Goal: Transaction & Acquisition: Purchase product/service

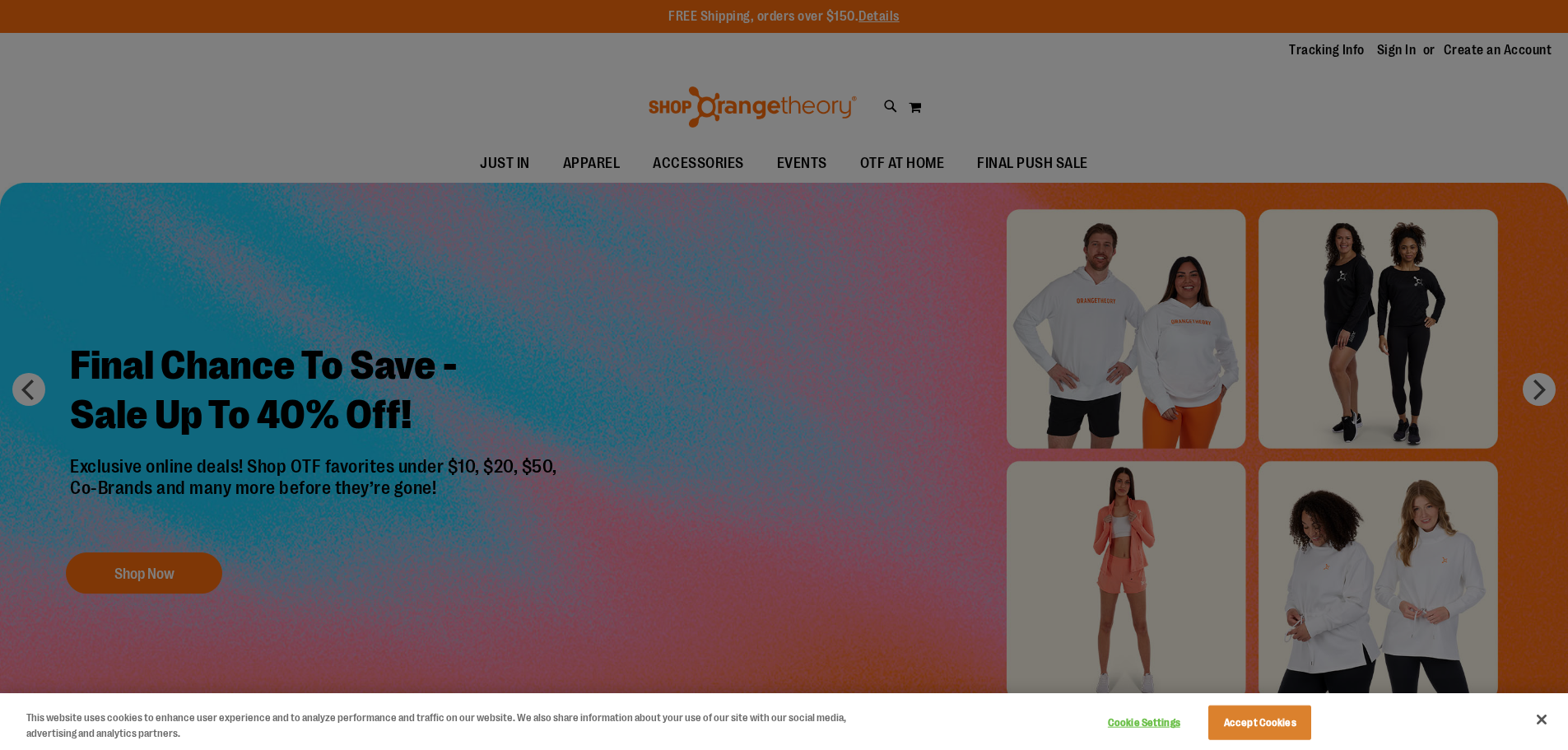
type input "**********"
click at [1251, 722] on button "Accept Cookies" at bounding box center [1259, 722] width 103 height 34
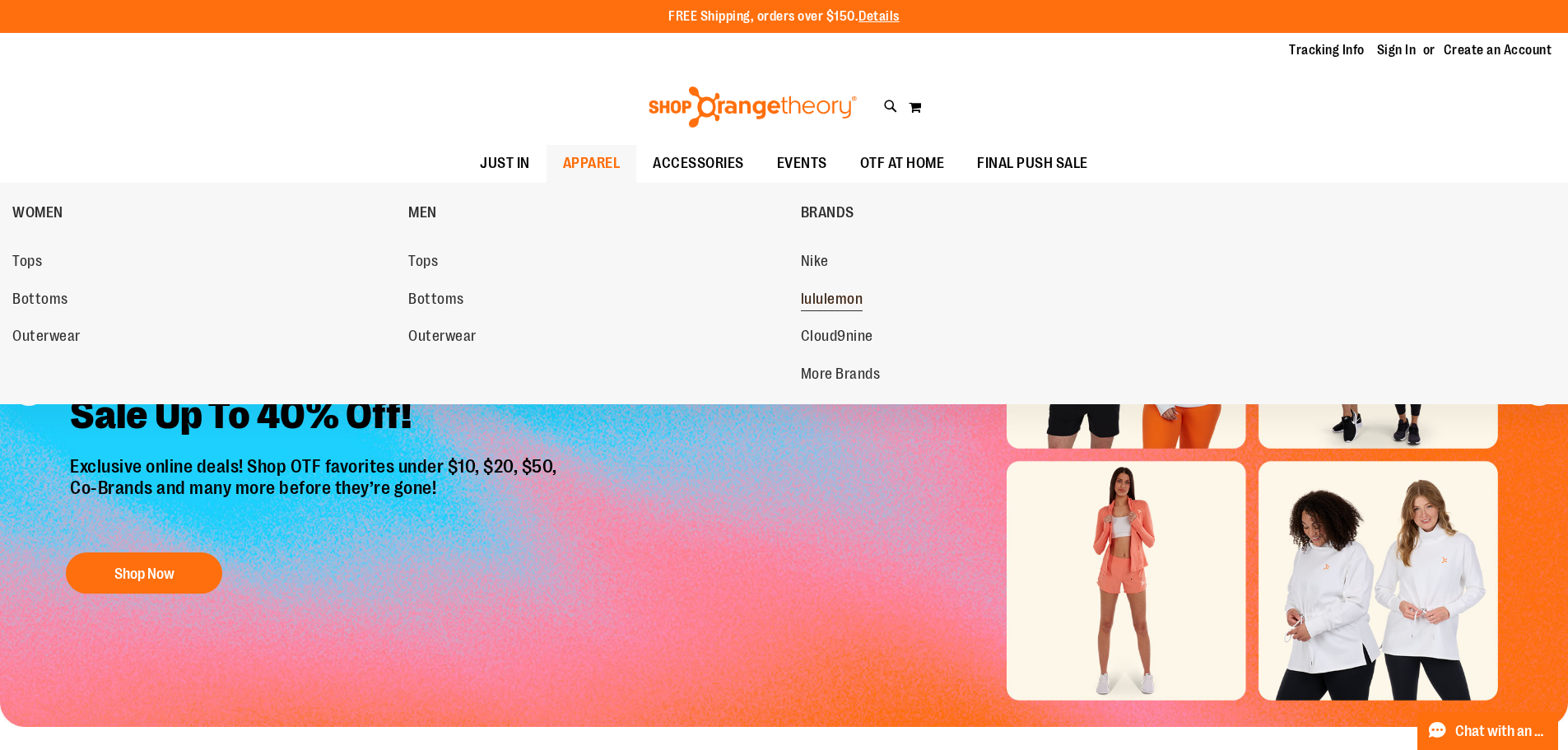
click at [827, 301] on span "lululemon" at bounding box center [832, 301] width 63 height 20
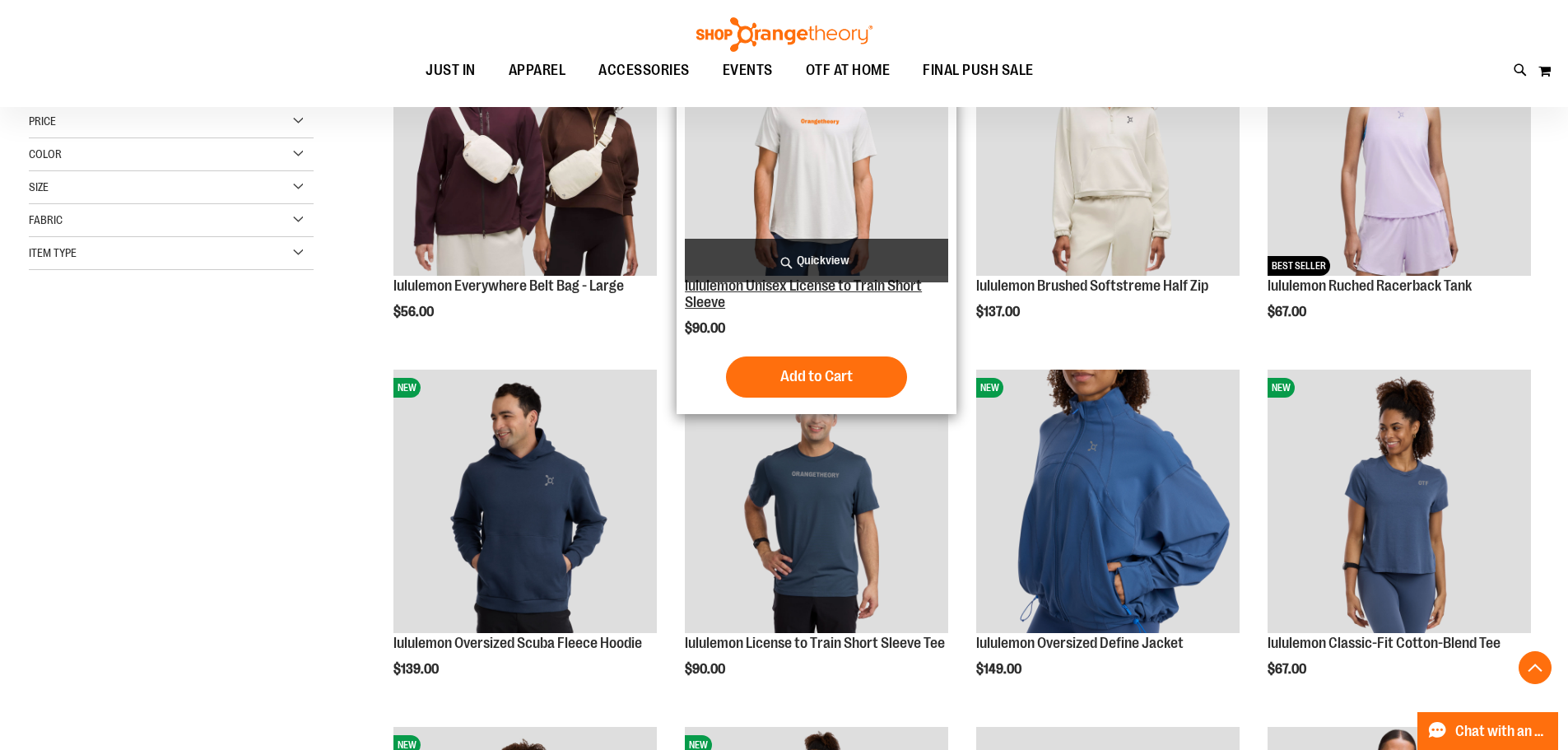
scroll to position [329, 0]
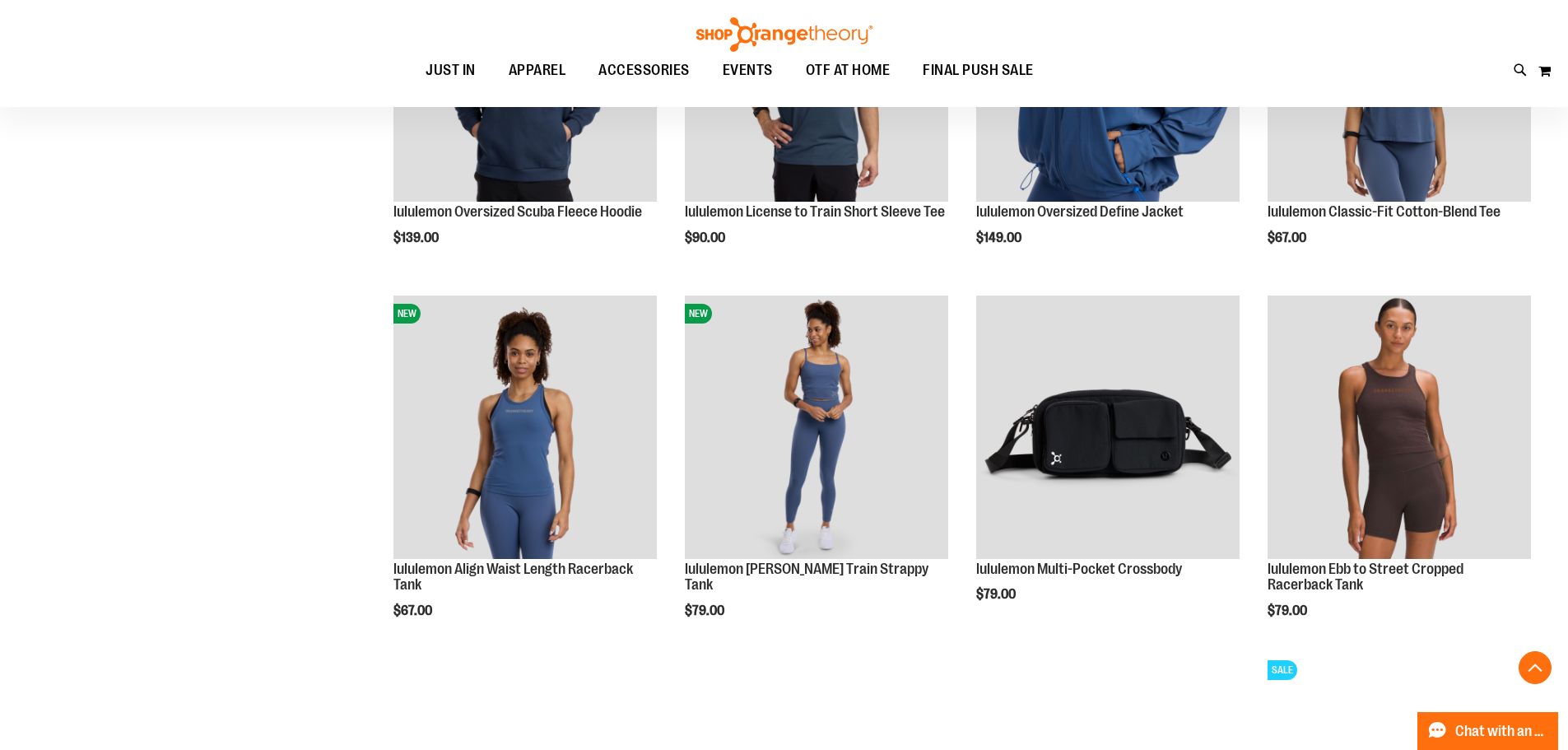
scroll to position [905, 0]
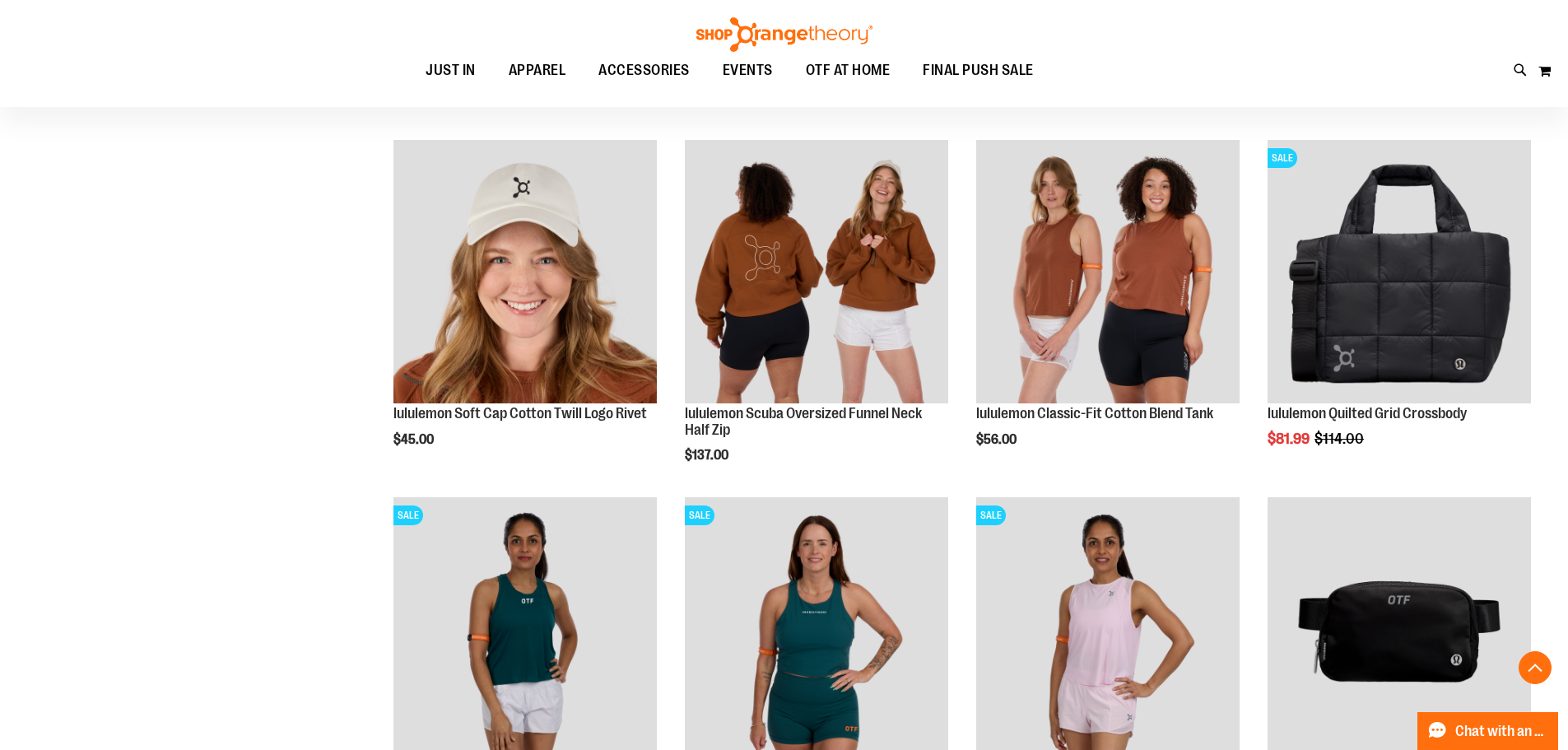
scroll to position [2881, 0]
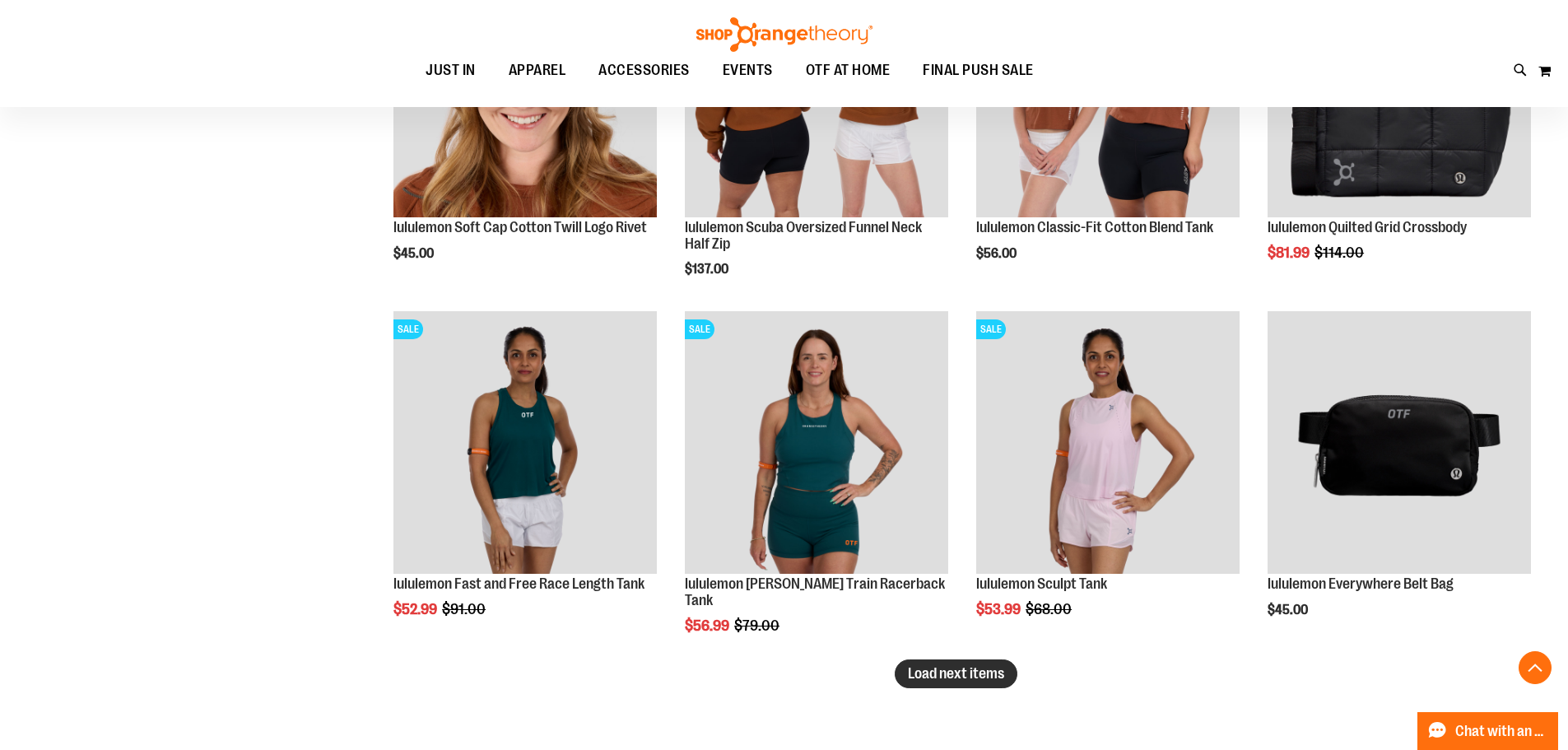
type input "**********"
click at [976, 673] on span "Load next items" at bounding box center [956, 673] width 96 height 17
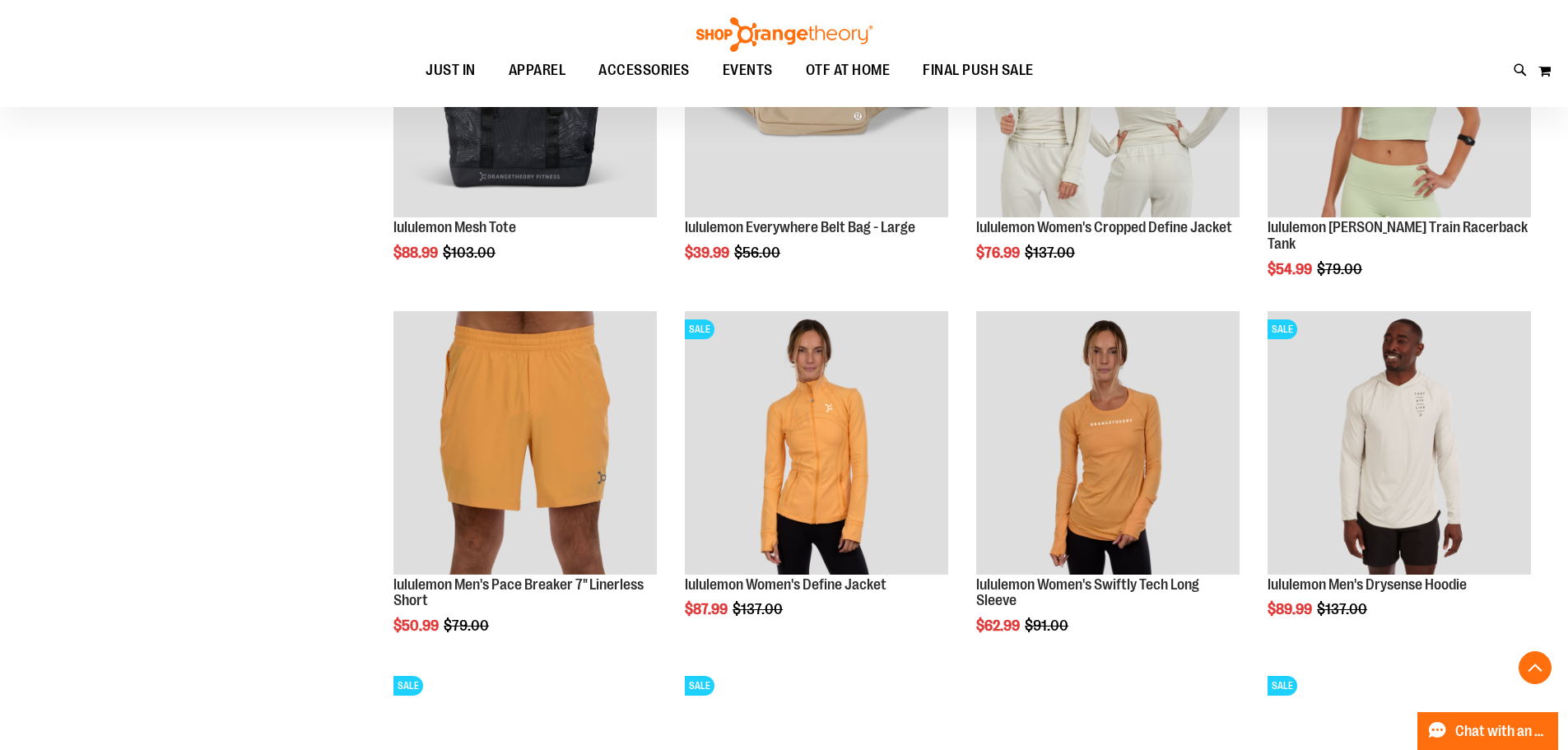
scroll to position [3621, 0]
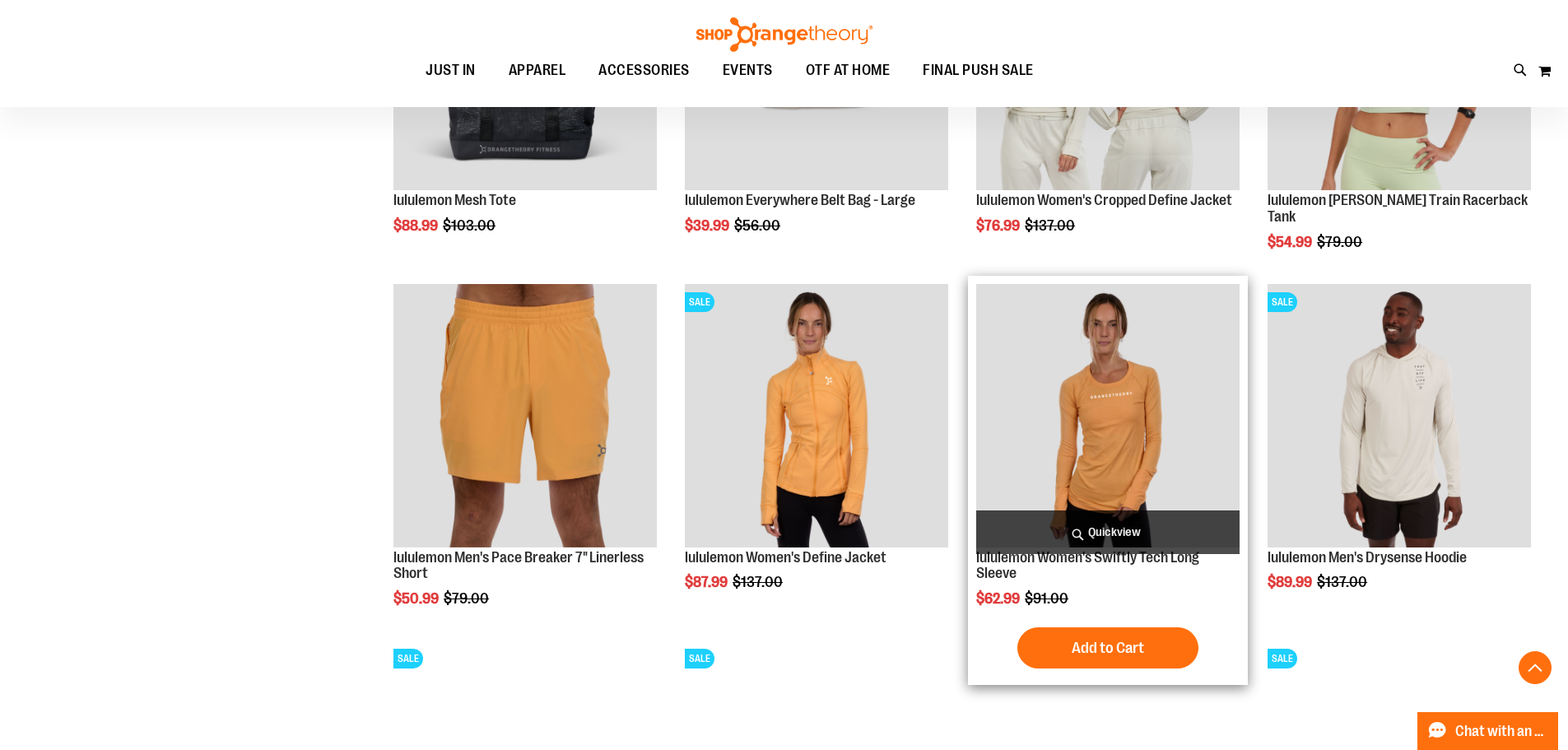
click at [1123, 431] on img "product" at bounding box center [1107, 416] width 263 height 263
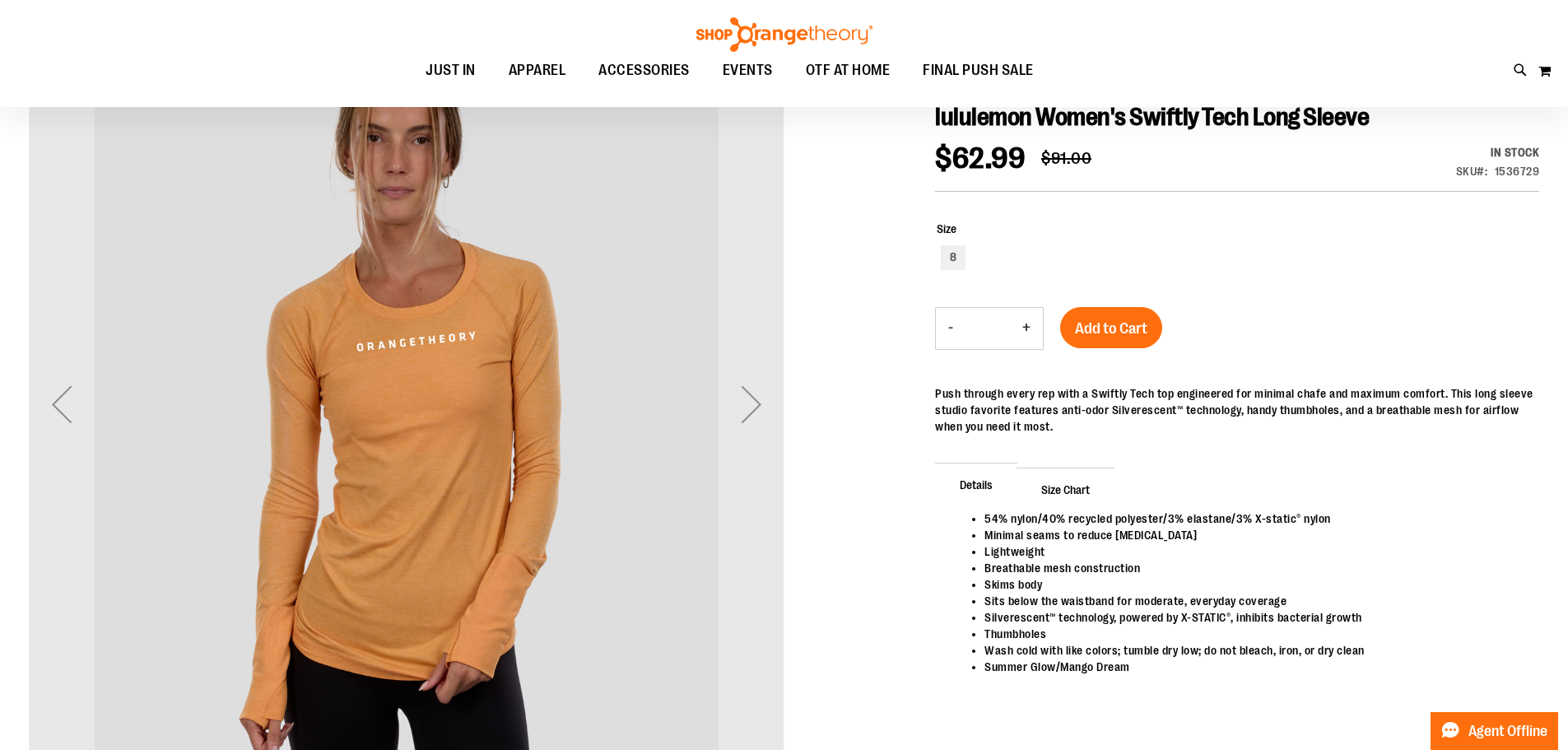
scroll to position [246, 0]
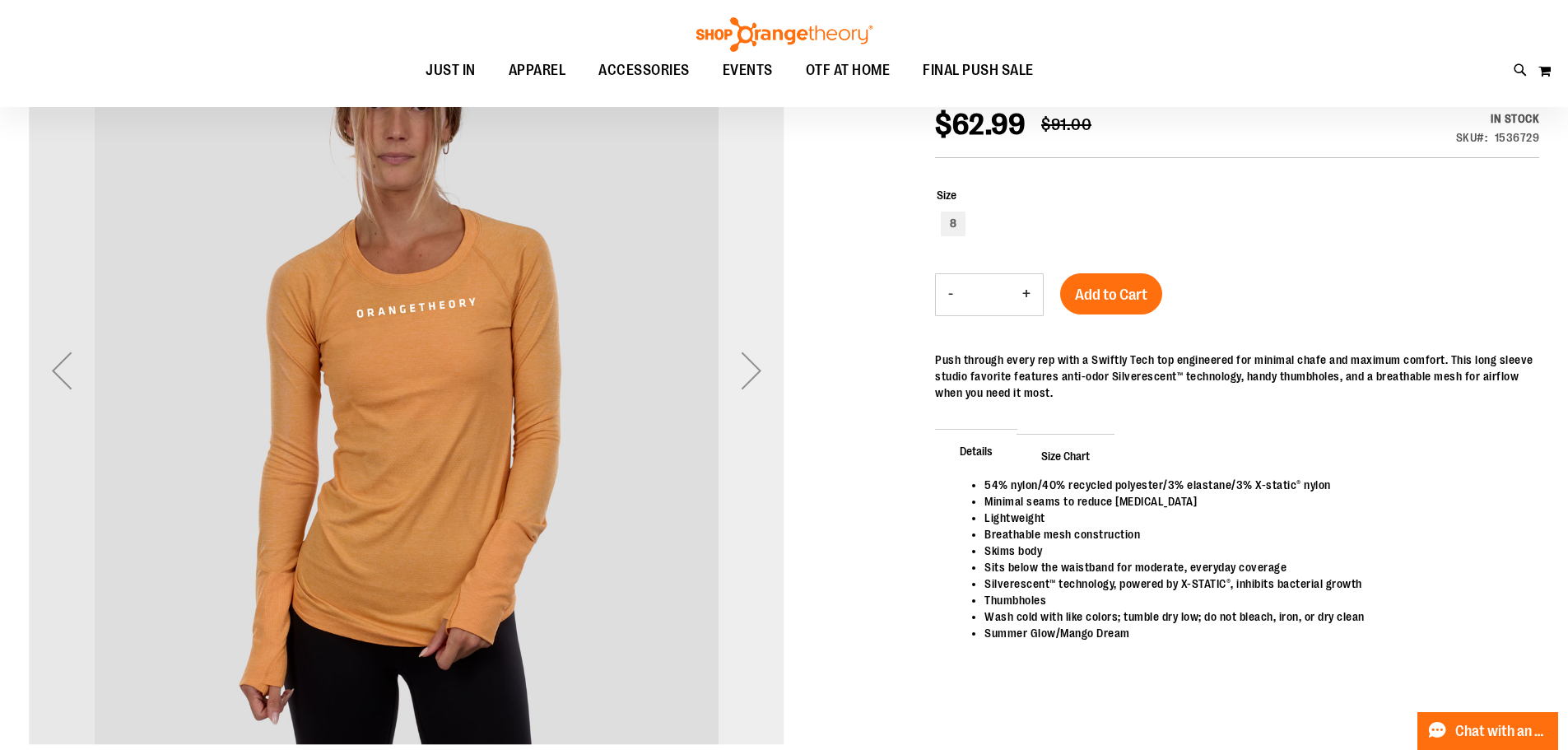
type input "**********"
click at [753, 363] on div "Next" at bounding box center [751, 369] width 66 height 66
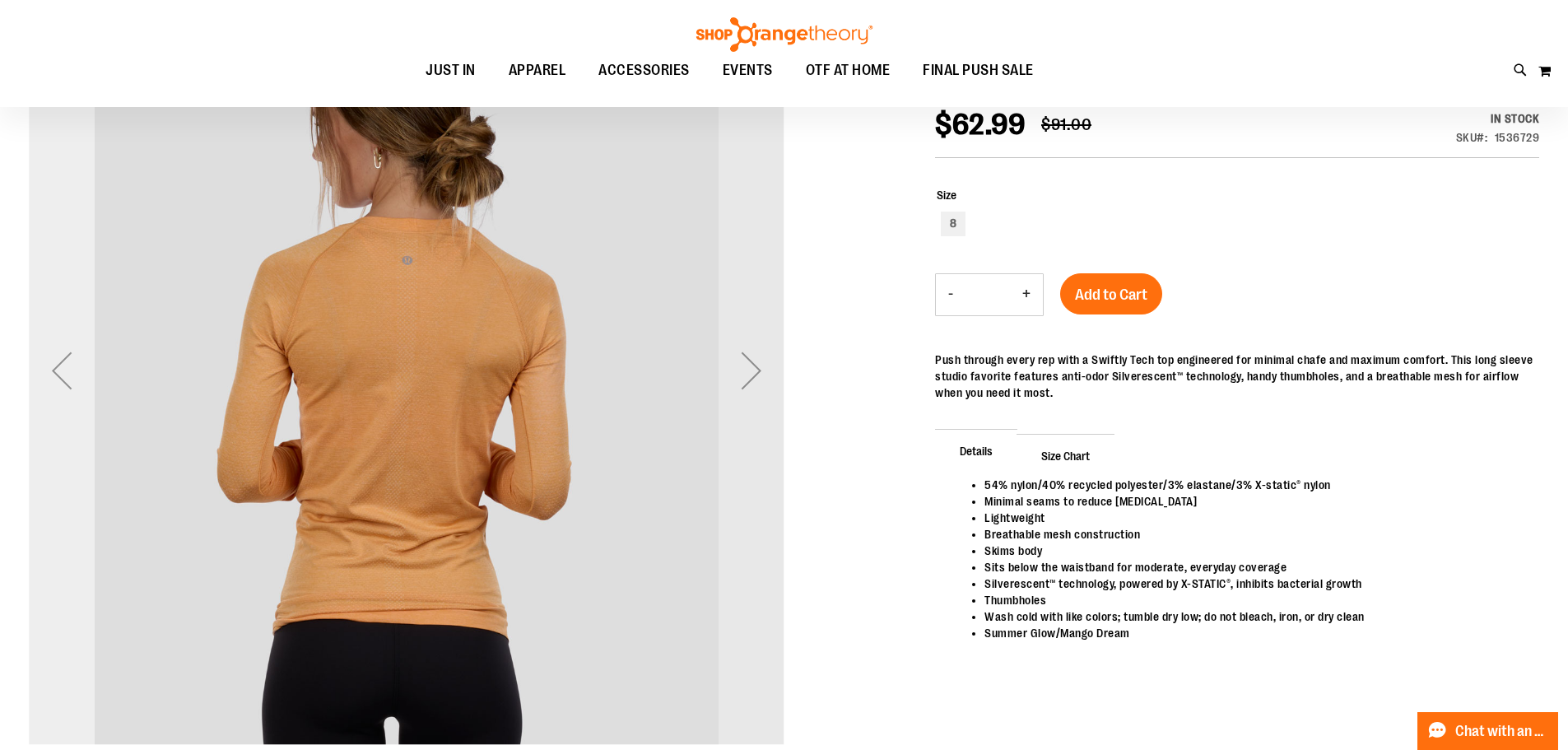
click at [60, 373] on div "Previous" at bounding box center [61, 369] width 66 height 66
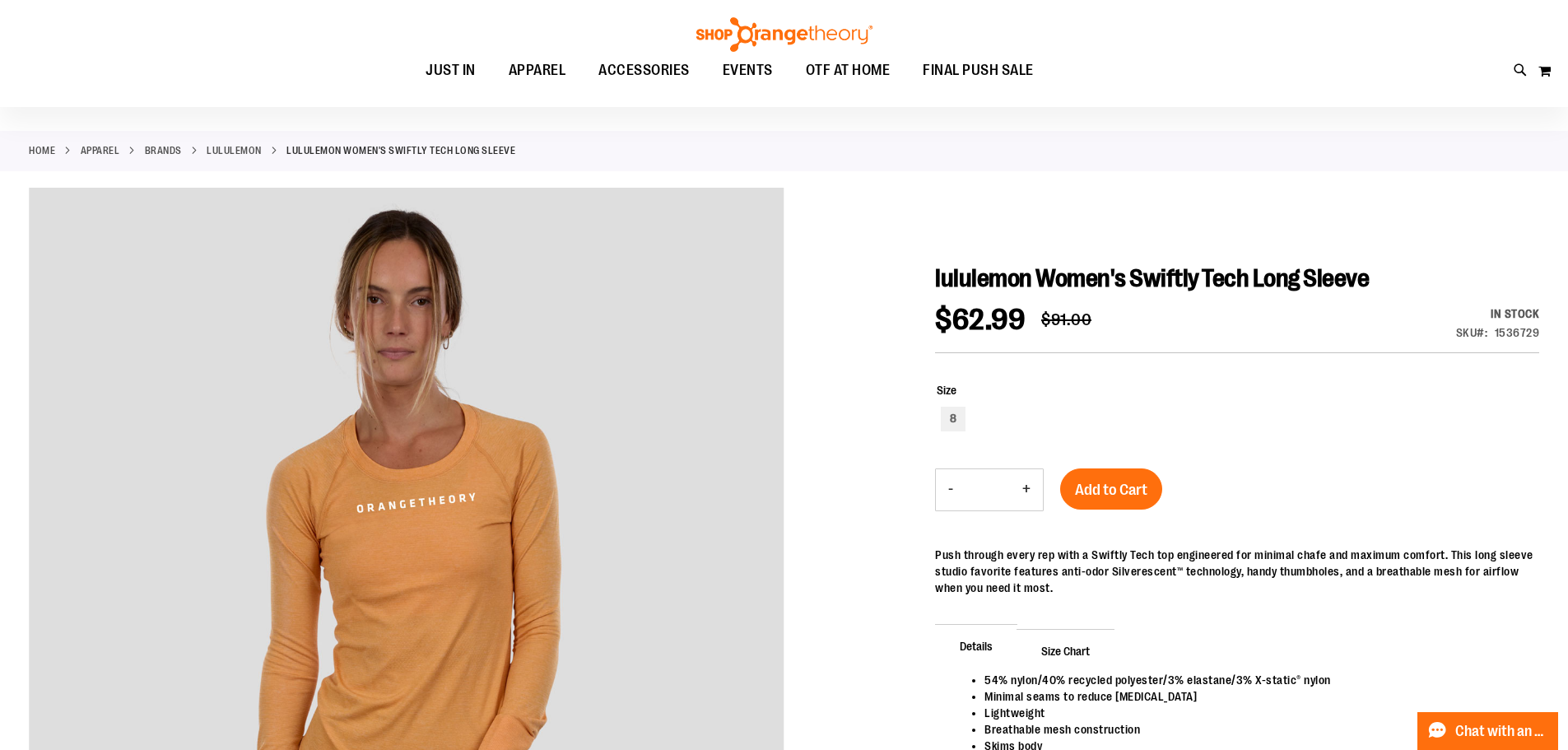
scroll to position [0, 0]
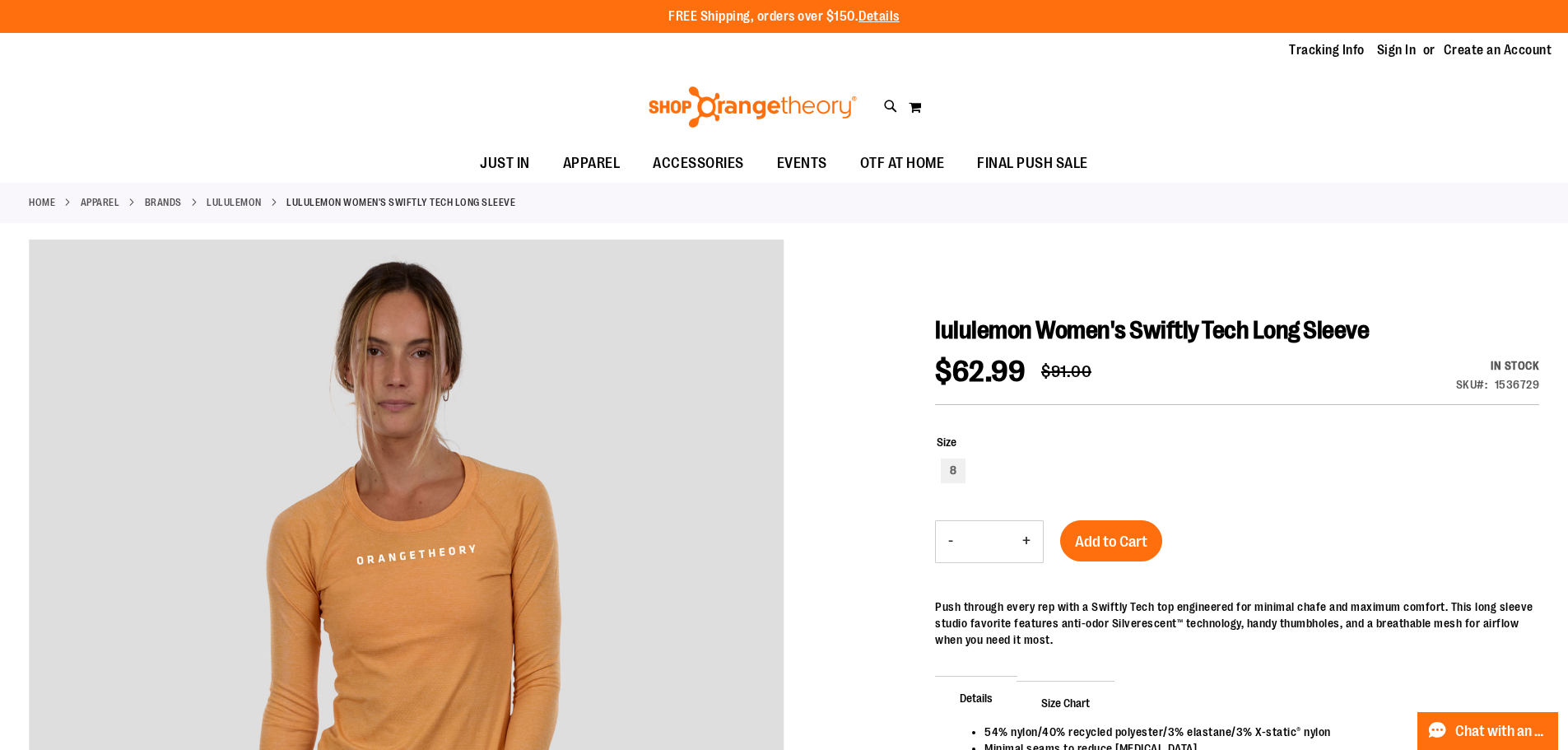
click at [292, 120] on div "Toggle Nav Search Popular Suggestions Advanced Search" at bounding box center [784, 107] width 1568 height 76
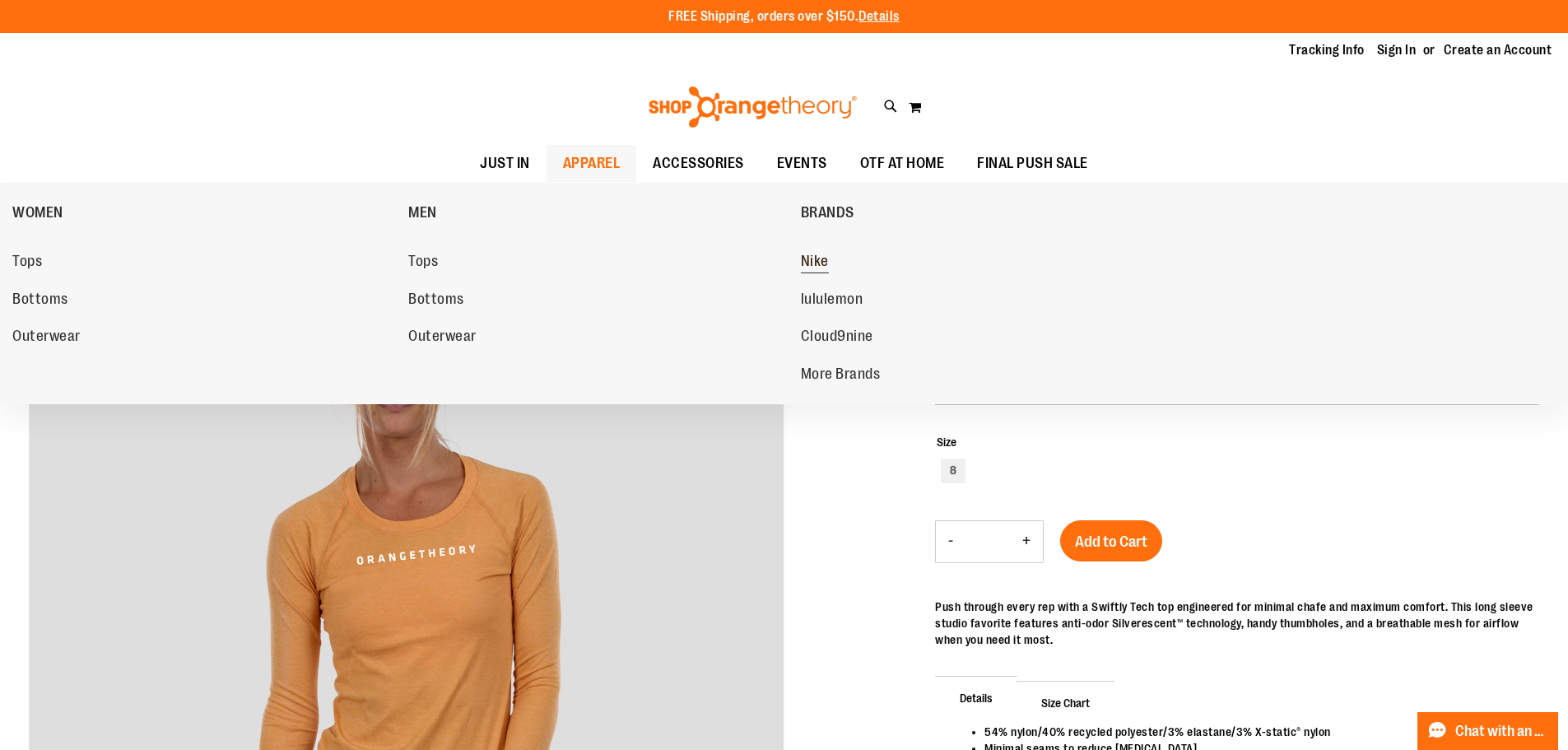
click at [808, 262] on span "Nike" at bounding box center [815, 263] width 28 height 20
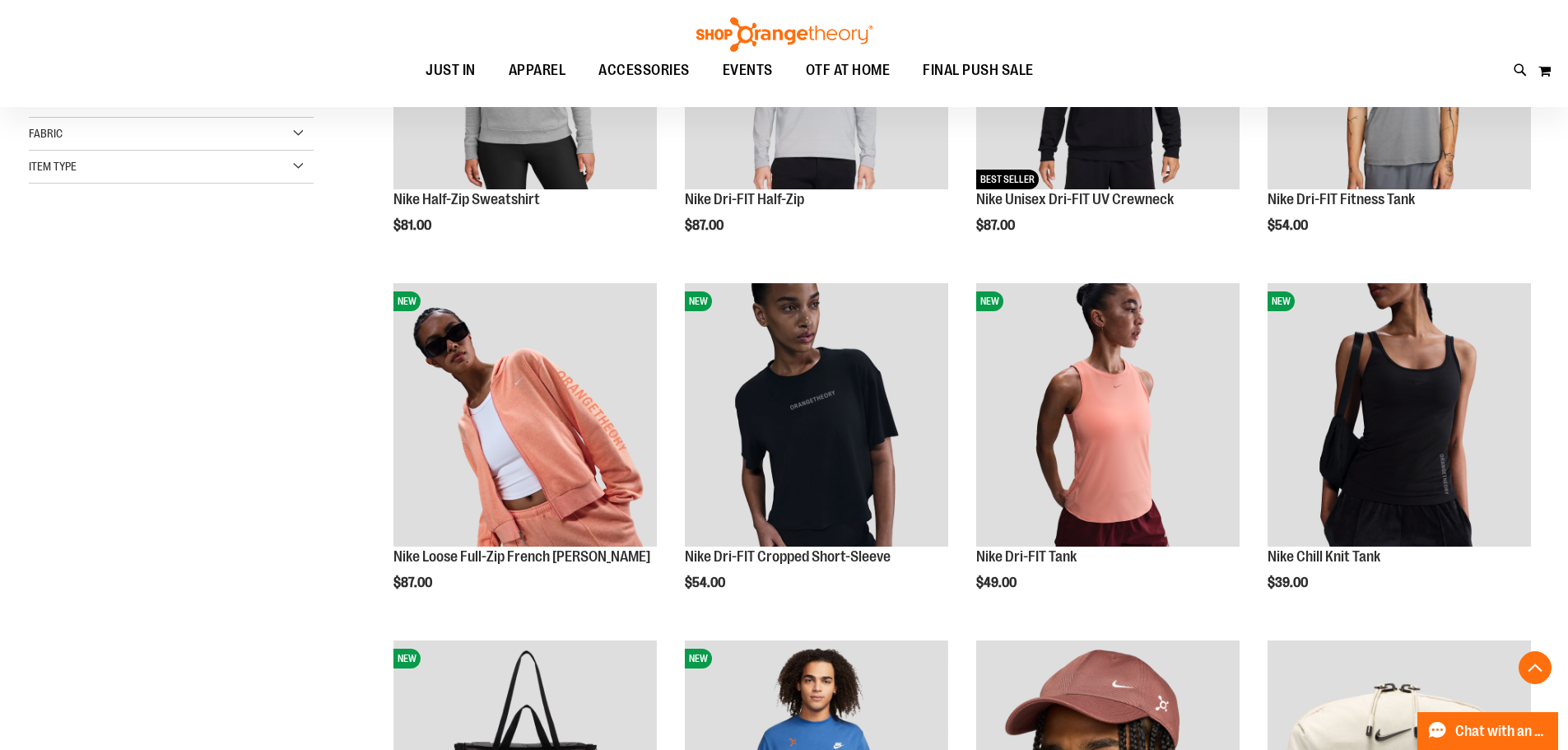
scroll to position [411, 0]
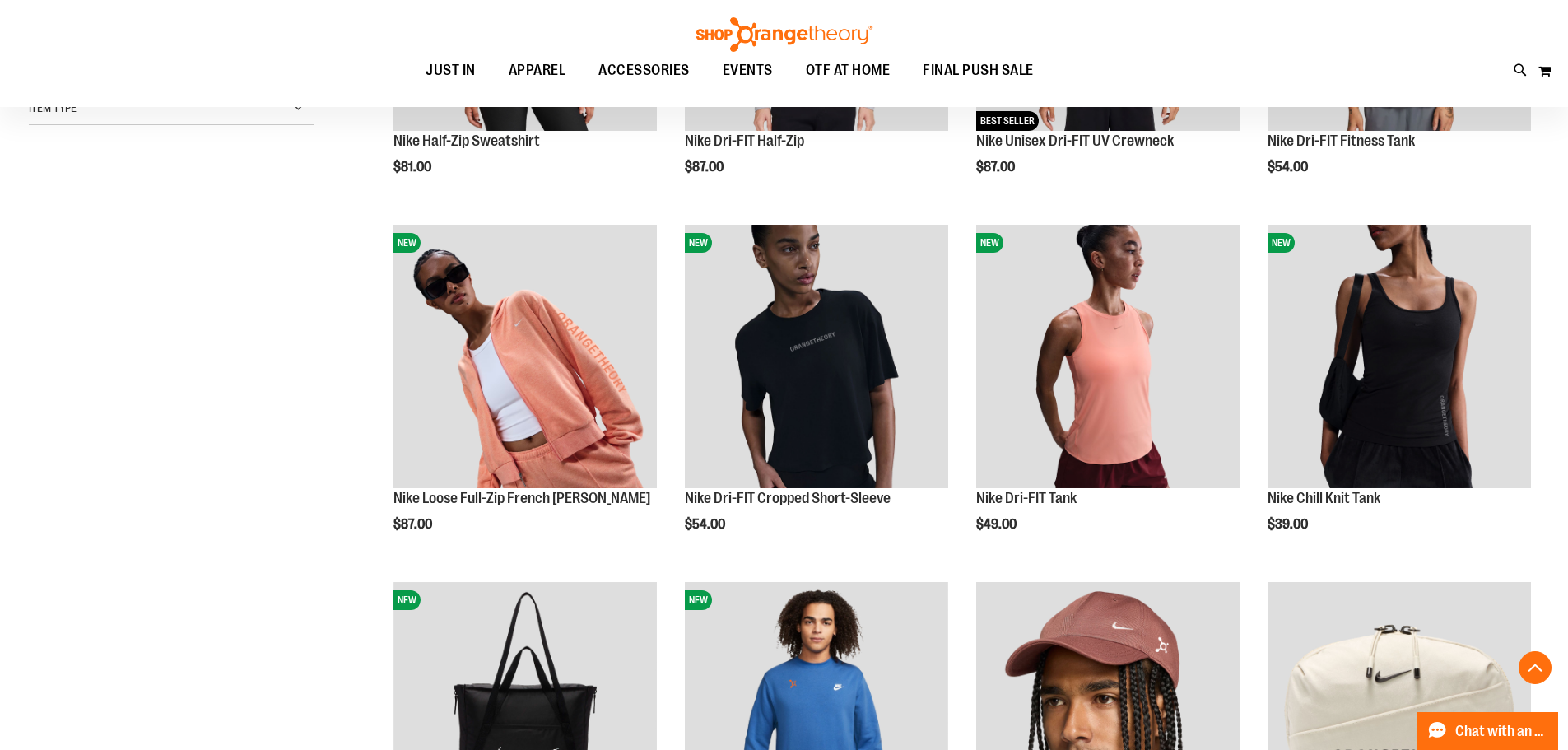
scroll to position [575, 0]
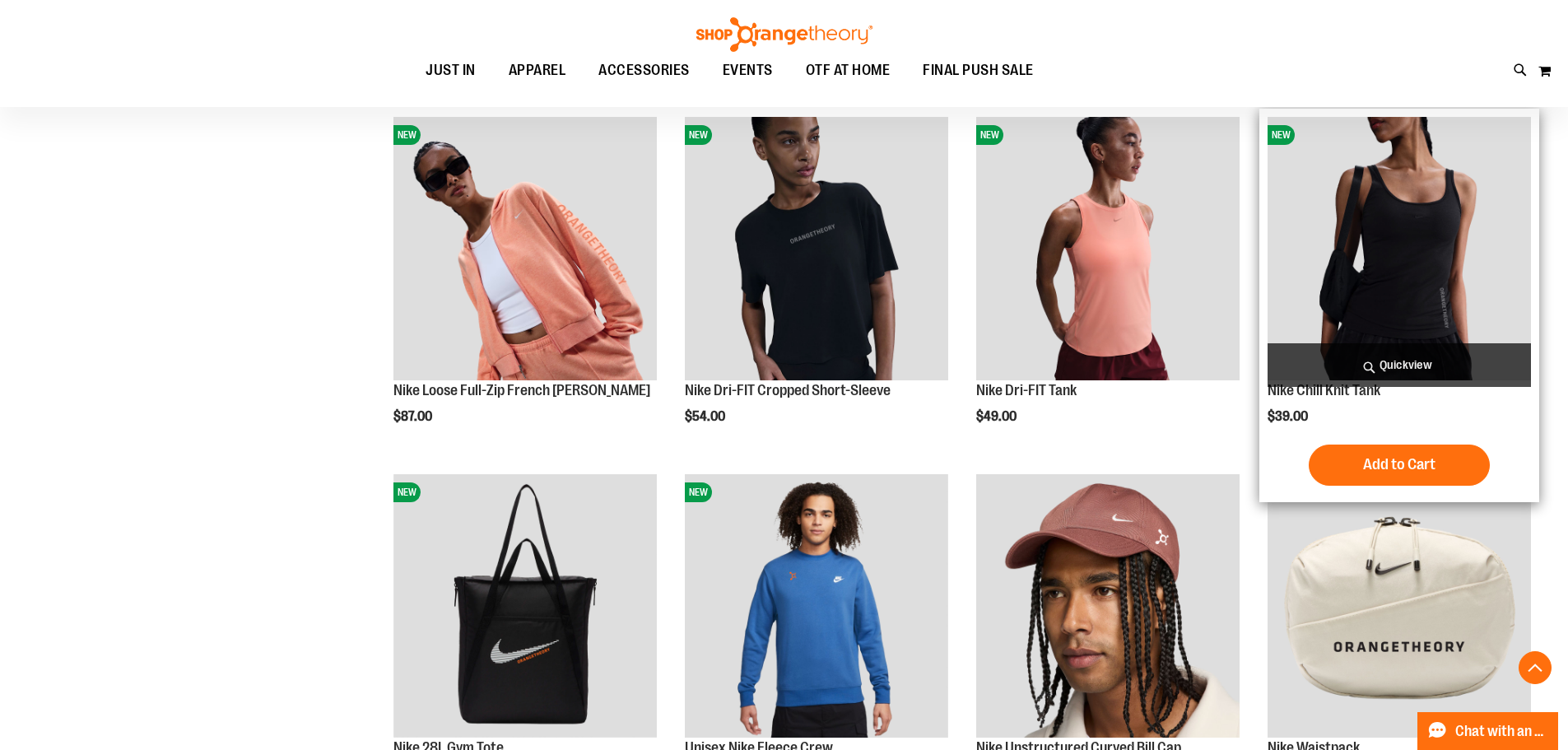
type input "**********"
click at [1458, 254] on img "product" at bounding box center [1399, 248] width 263 height 263
click at [1393, 460] on span "Add to Cart" at bounding box center [1399, 465] width 72 height 19
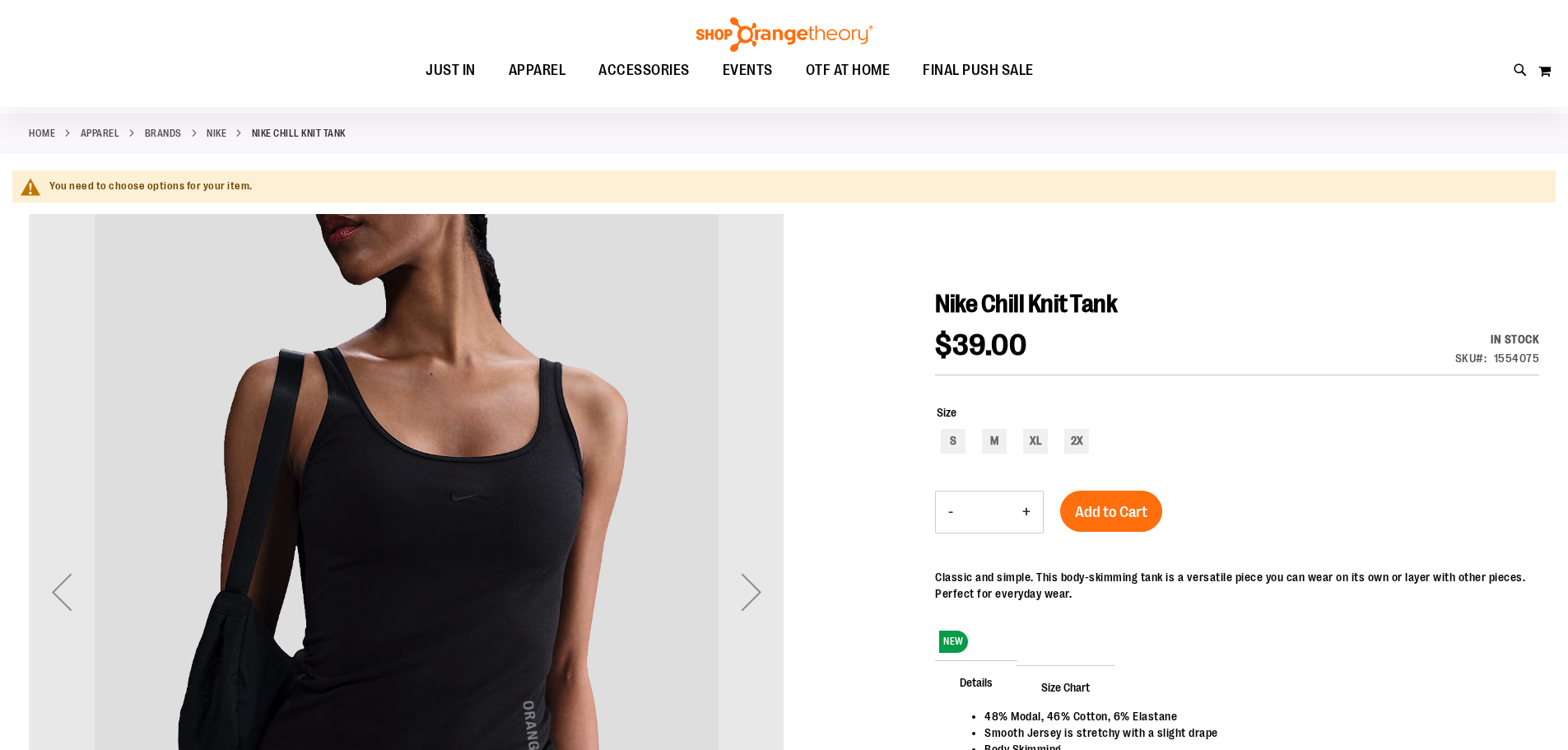
scroll to position [329, 0]
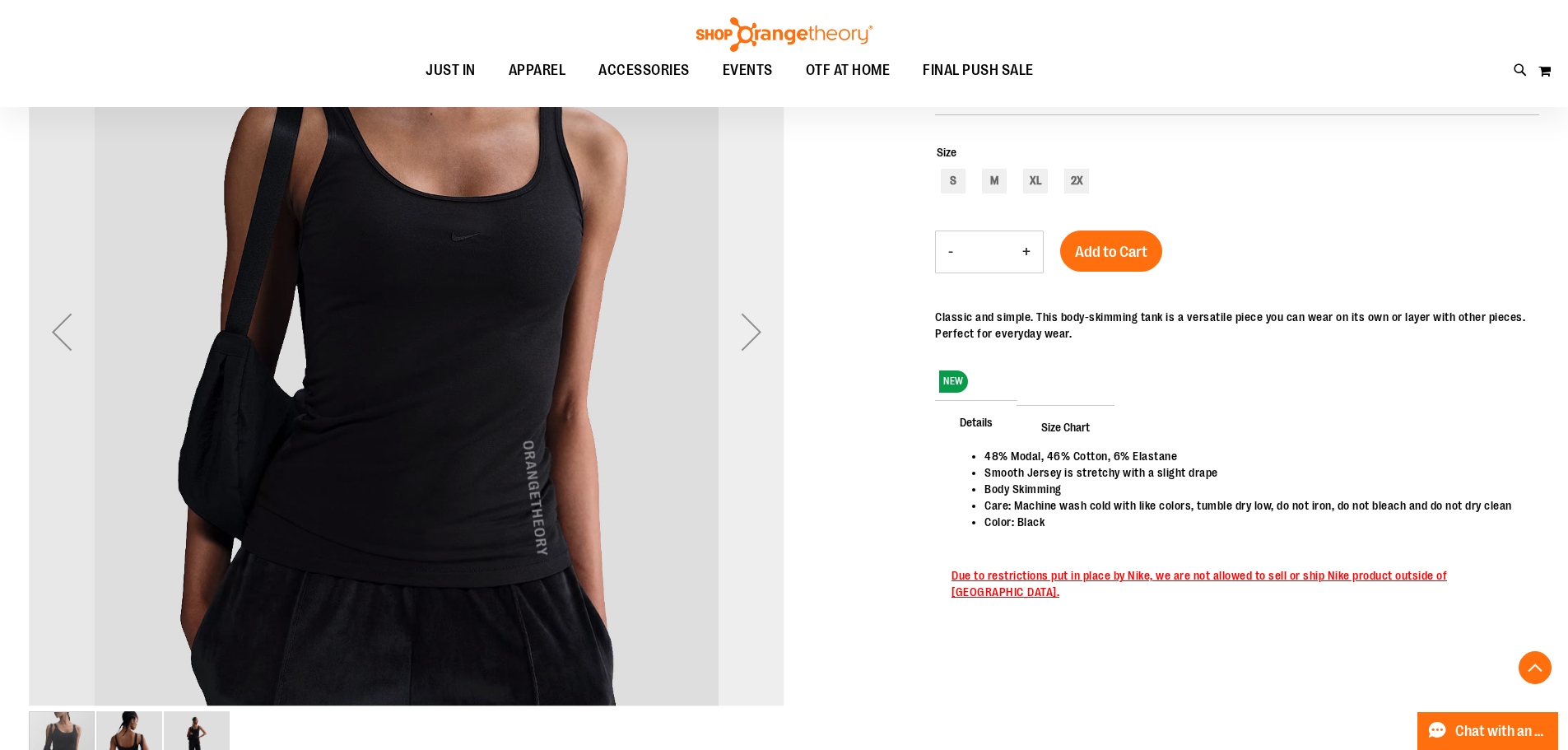
click at [756, 337] on div "Next" at bounding box center [751, 331] width 66 height 66
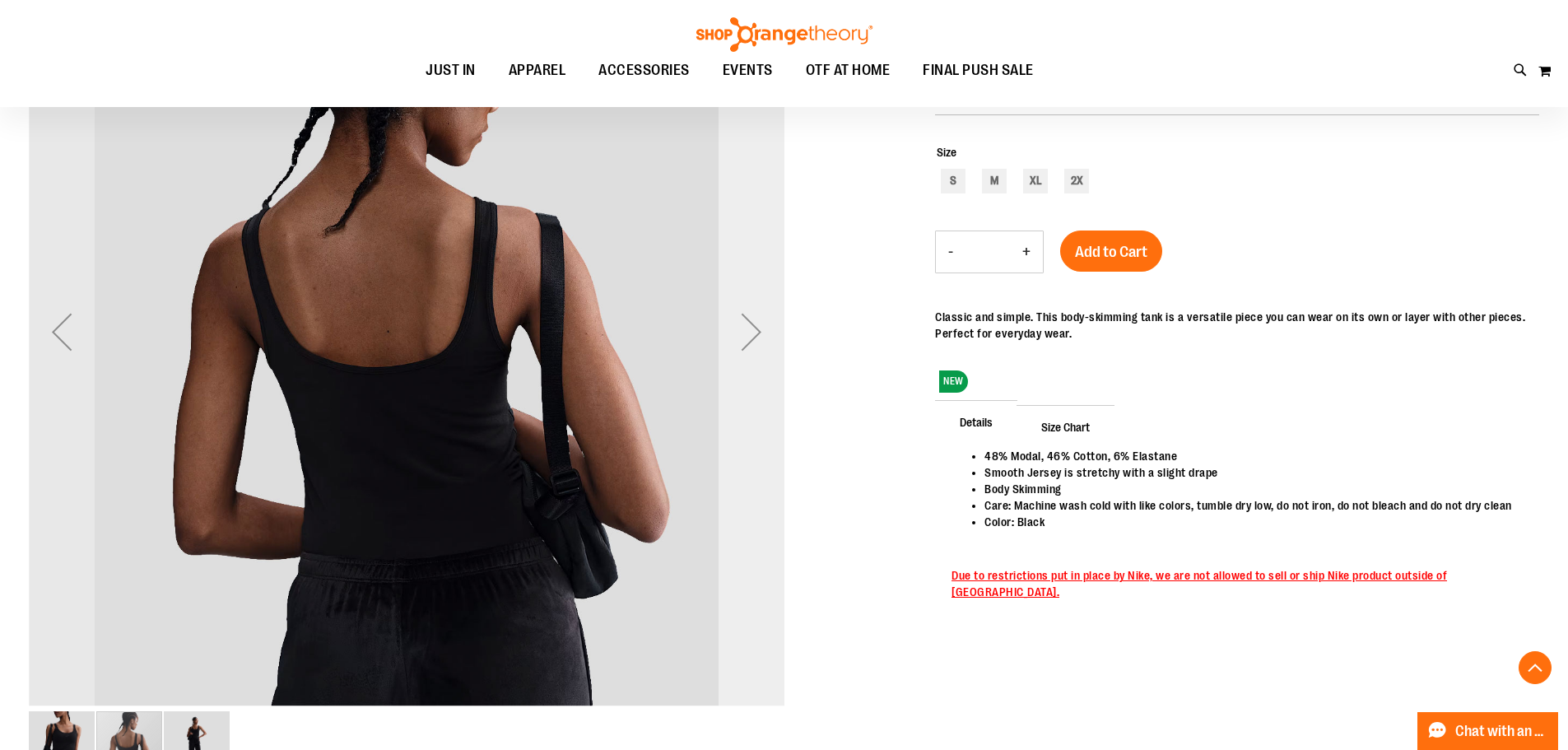
click at [756, 337] on div "Next" at bounding box center [751, 331] width 66 height 66
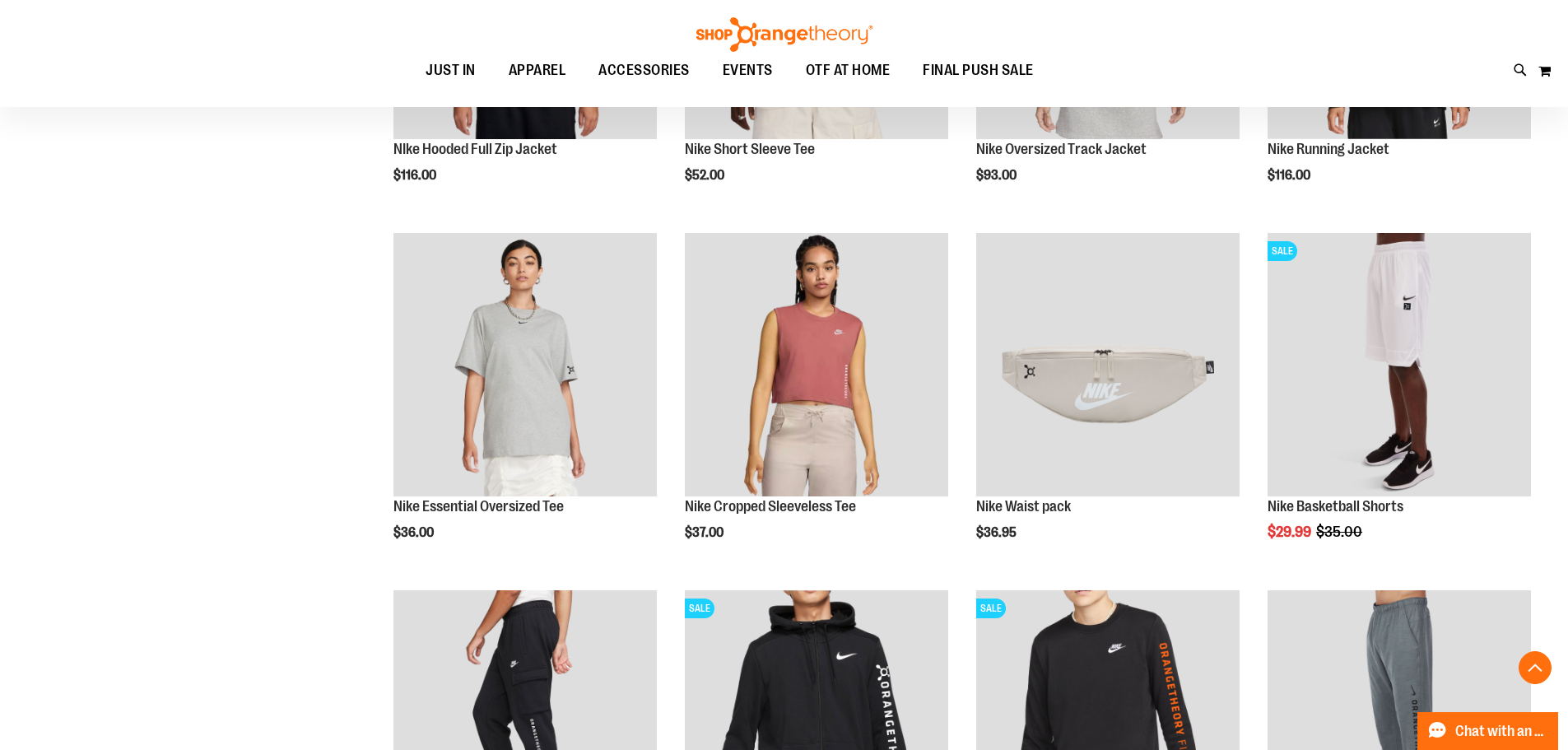
scroll to position [1859, 0]
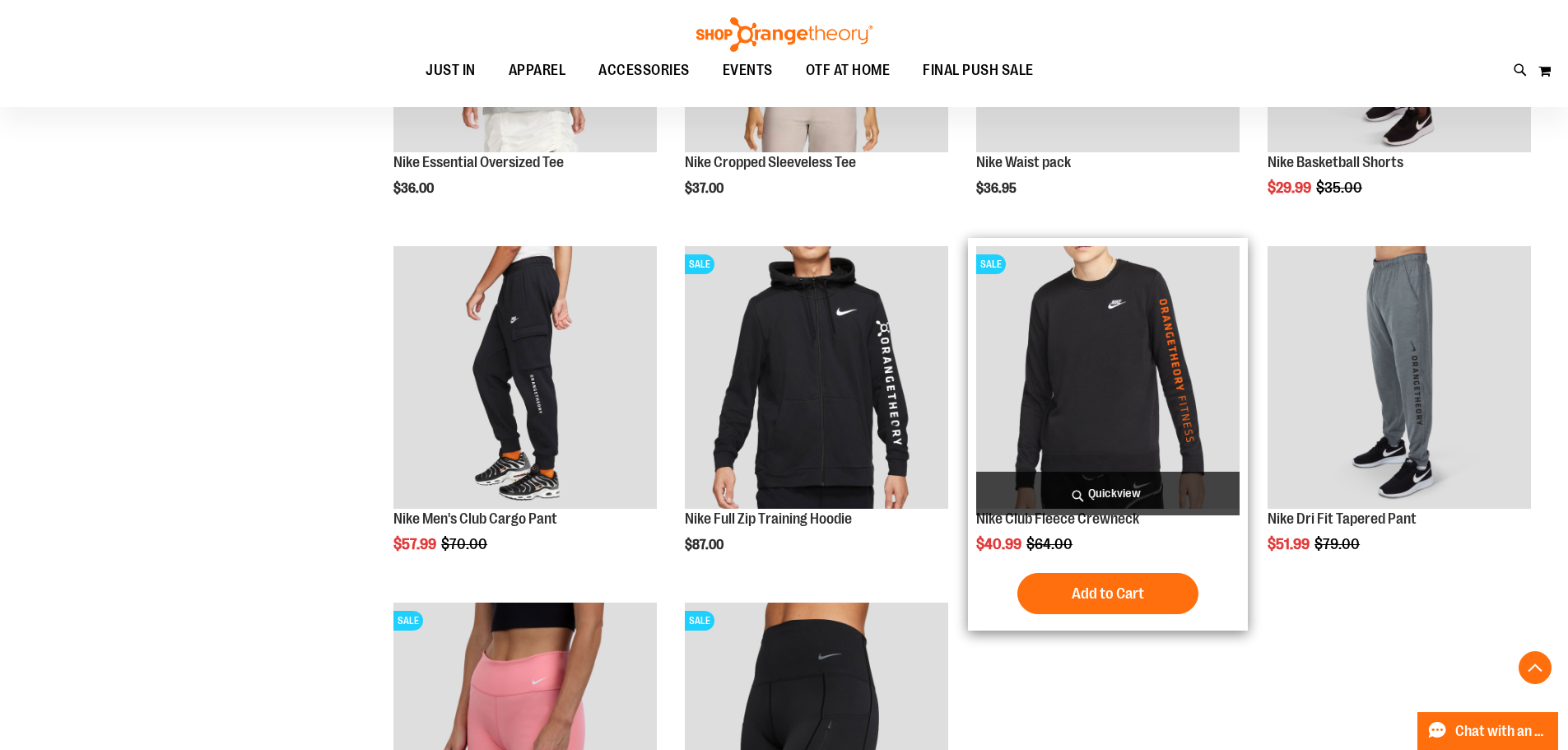
scroll to position [1848, 0]
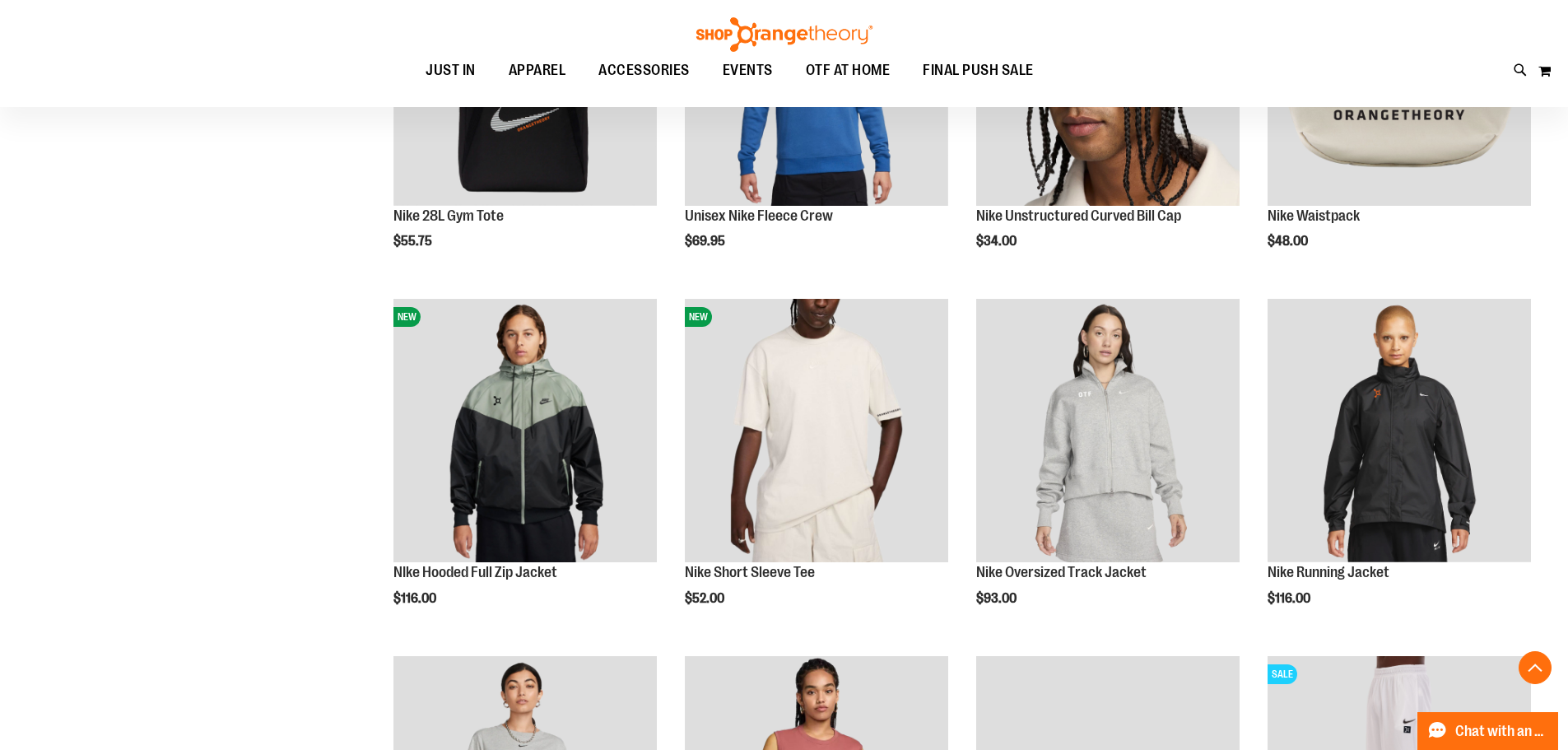
scroll to position [860, 0]
